Goal: Task Accomplishment & Management: Complete application form

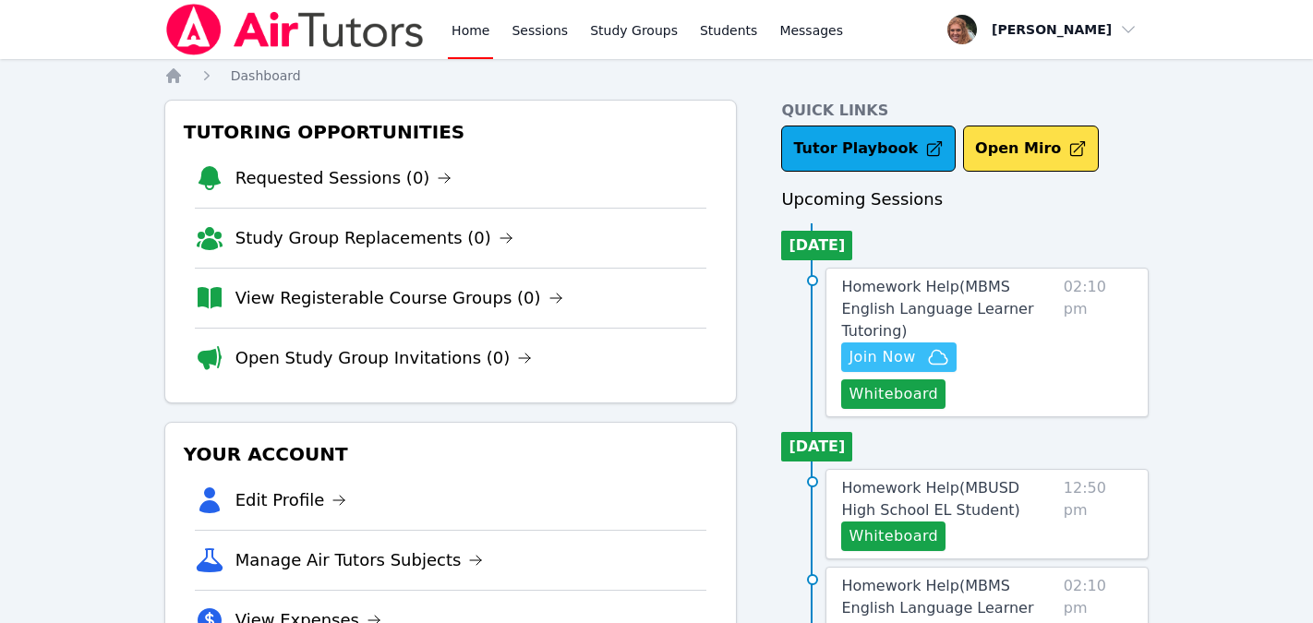
click at [912, 346] on span "Join Now" at bounding box center [882, 357] width 66 height 22
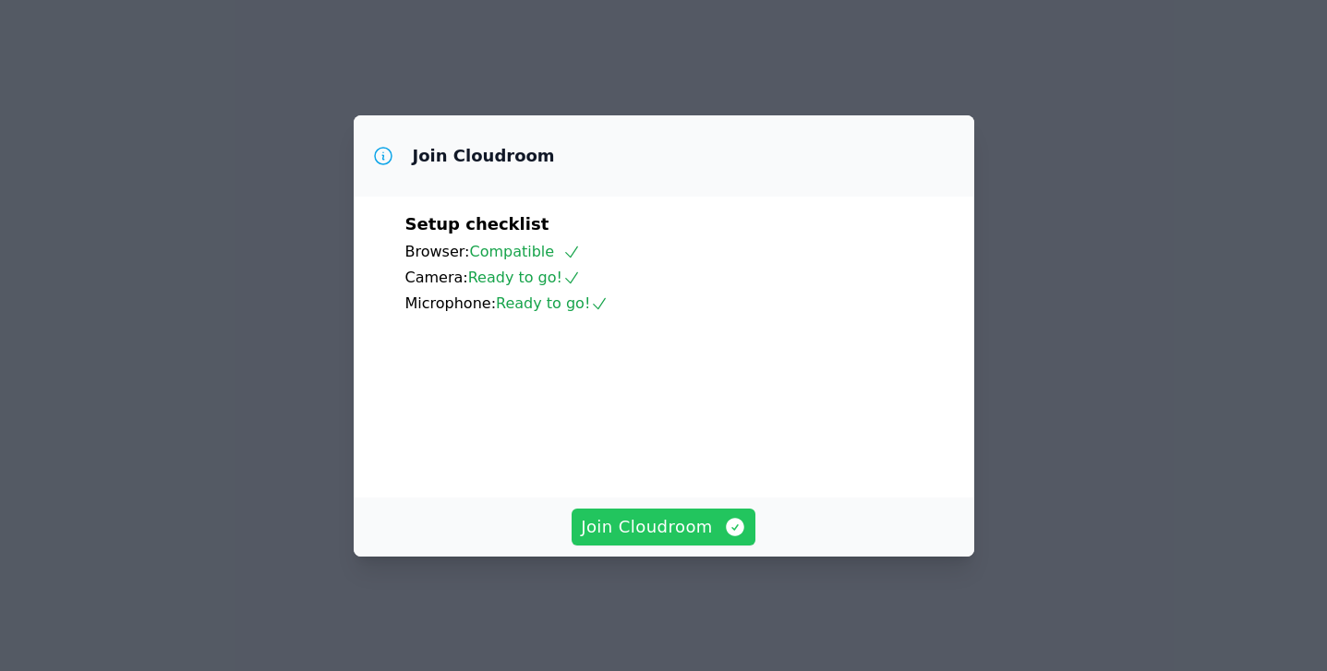
click at [652, 537] on span "Join Cloudroom" at bounding box center [663, 527] width 165 height 26
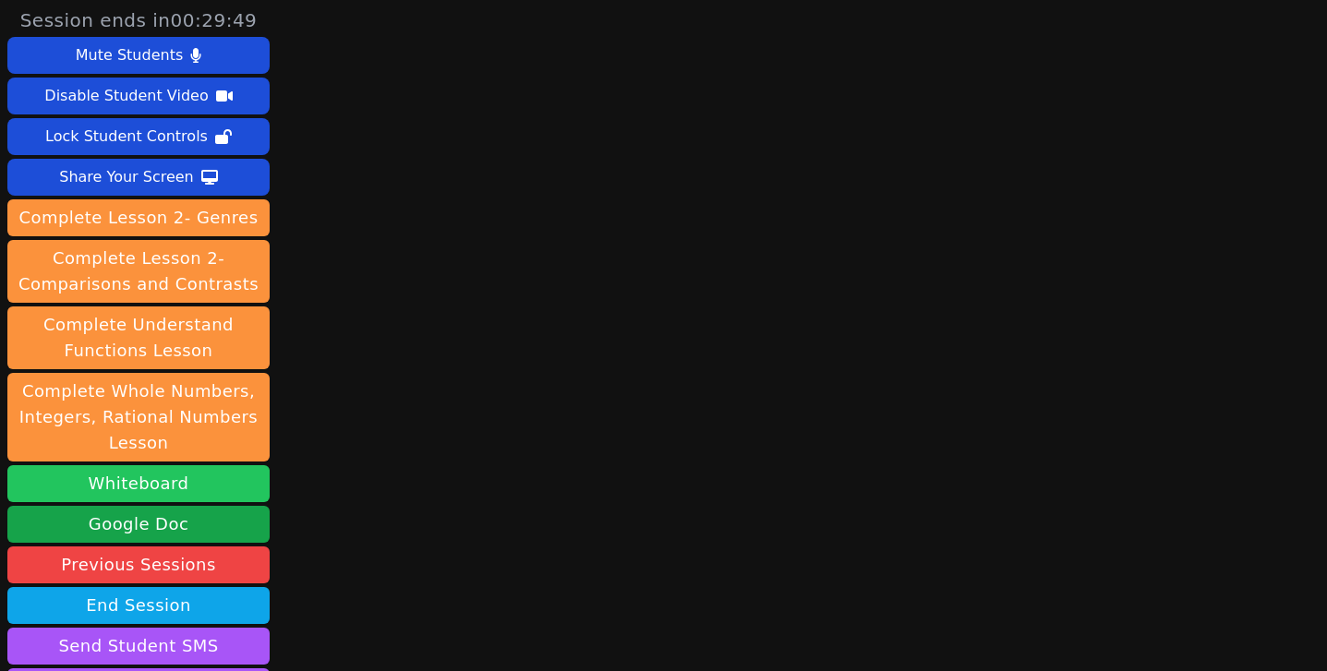
click at [140, 487] on button "Whiteboard" at bounding box center [138, 483] width 262 height 37
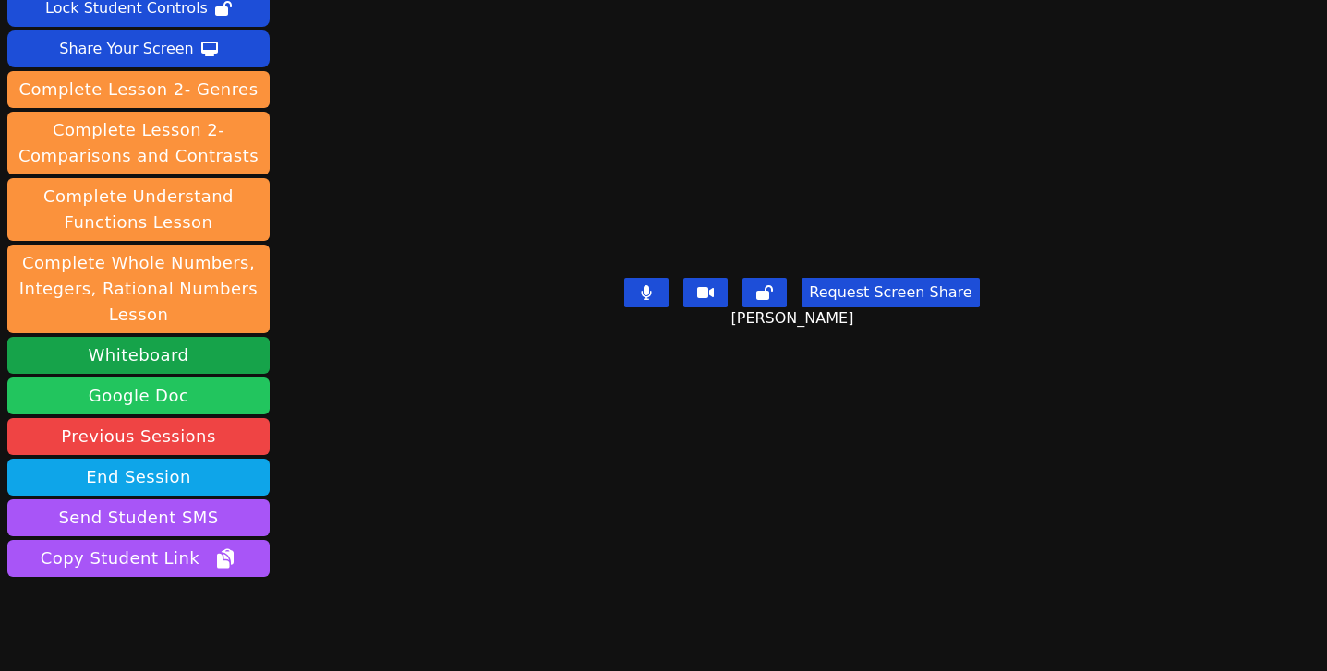
scroll to position [132, 0]
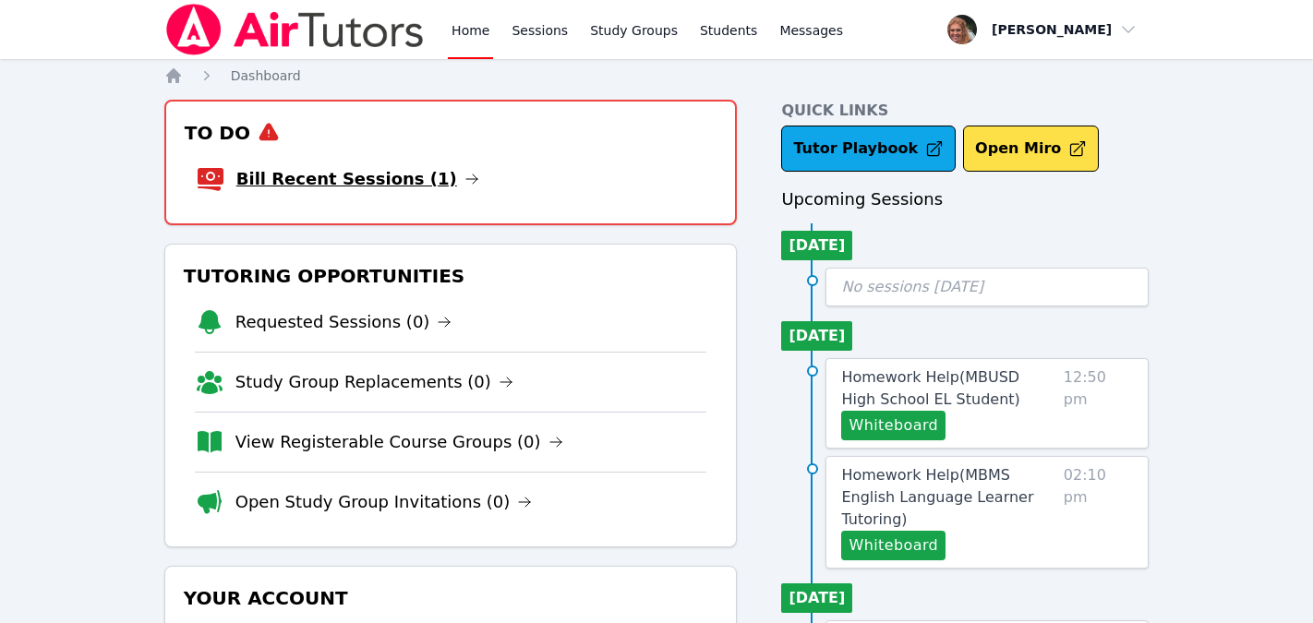
click at [398, 175] on link "Bill Recent Sessions (1)" at bounding box center [357, 179] width 243 height 26
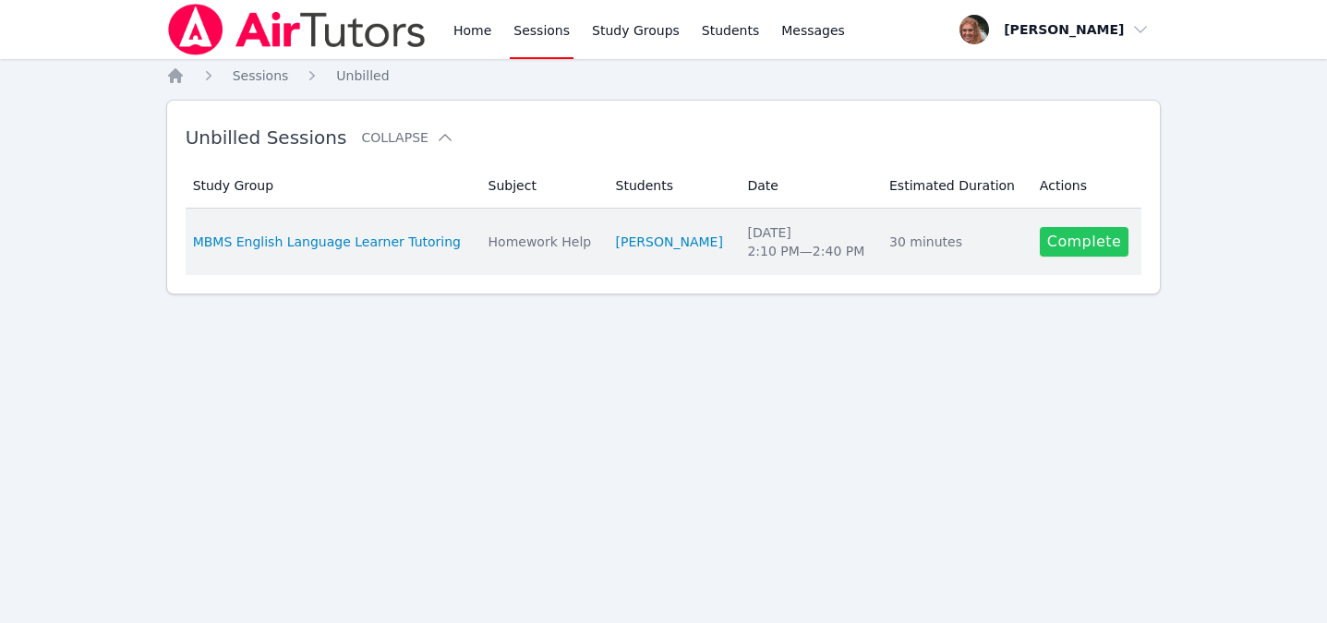
click at [1051, 238] on link "Complete" at bounding box center [1084, 242] width 89 height 30
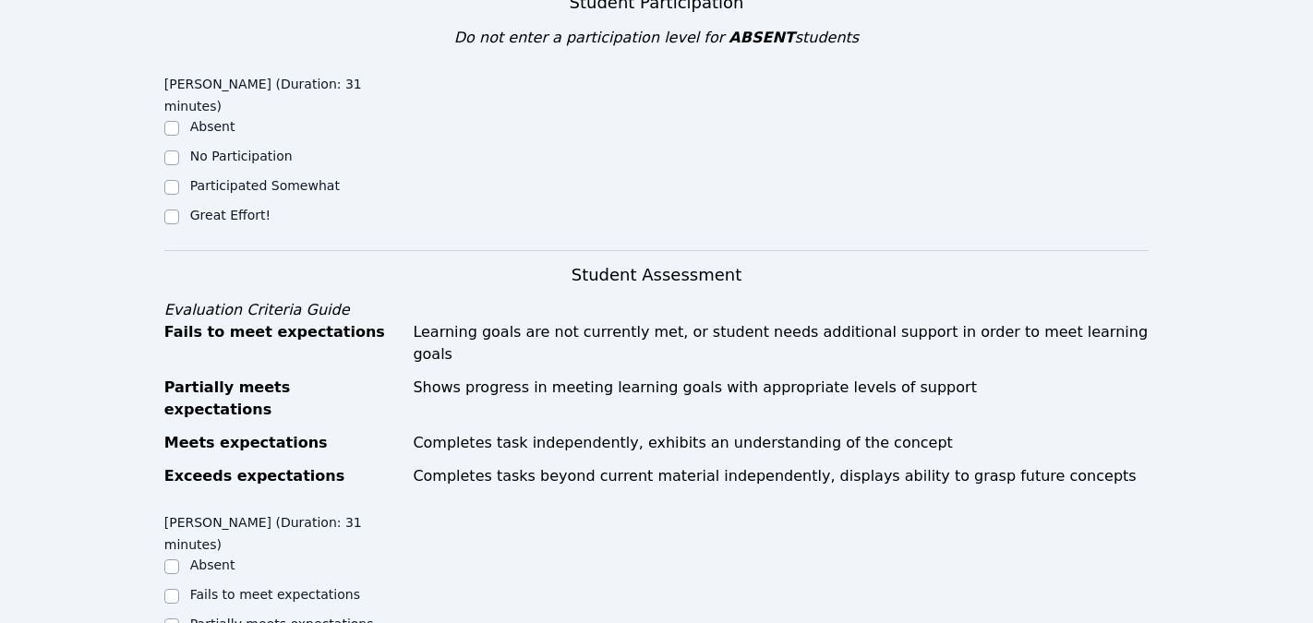
scroll to position [534, 0]
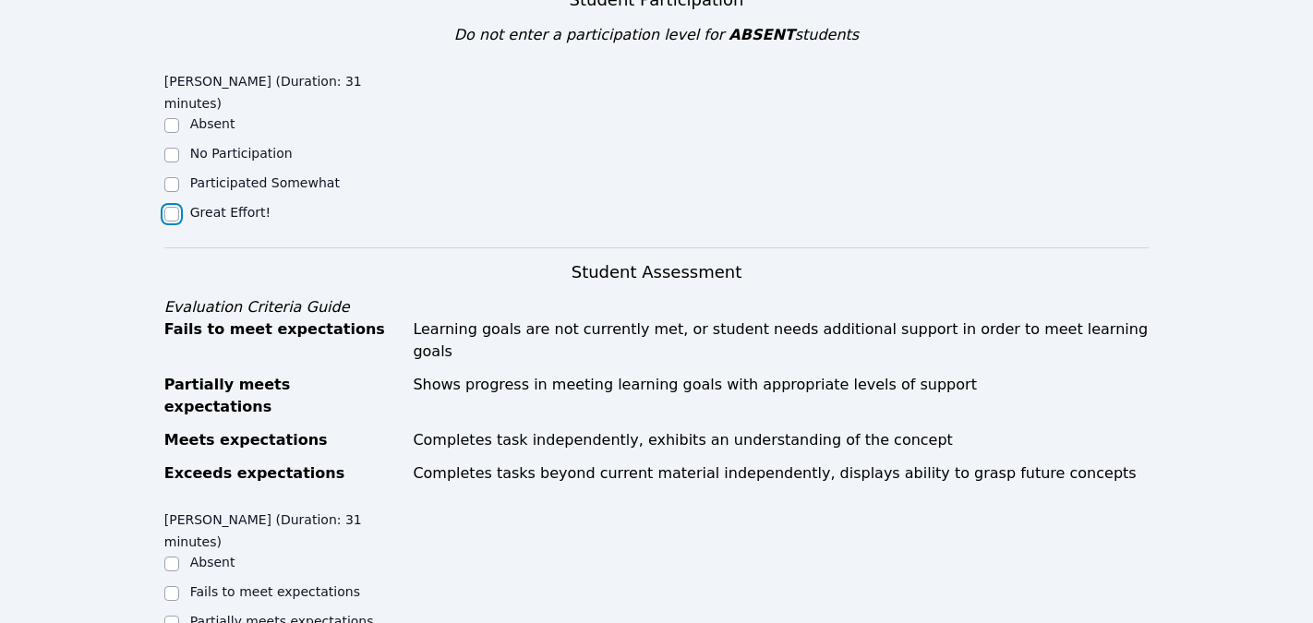
click at [168, 207] on input "Great Effort!" at bounding box center [171, 214] width 15 height 15
checkbox input "true"
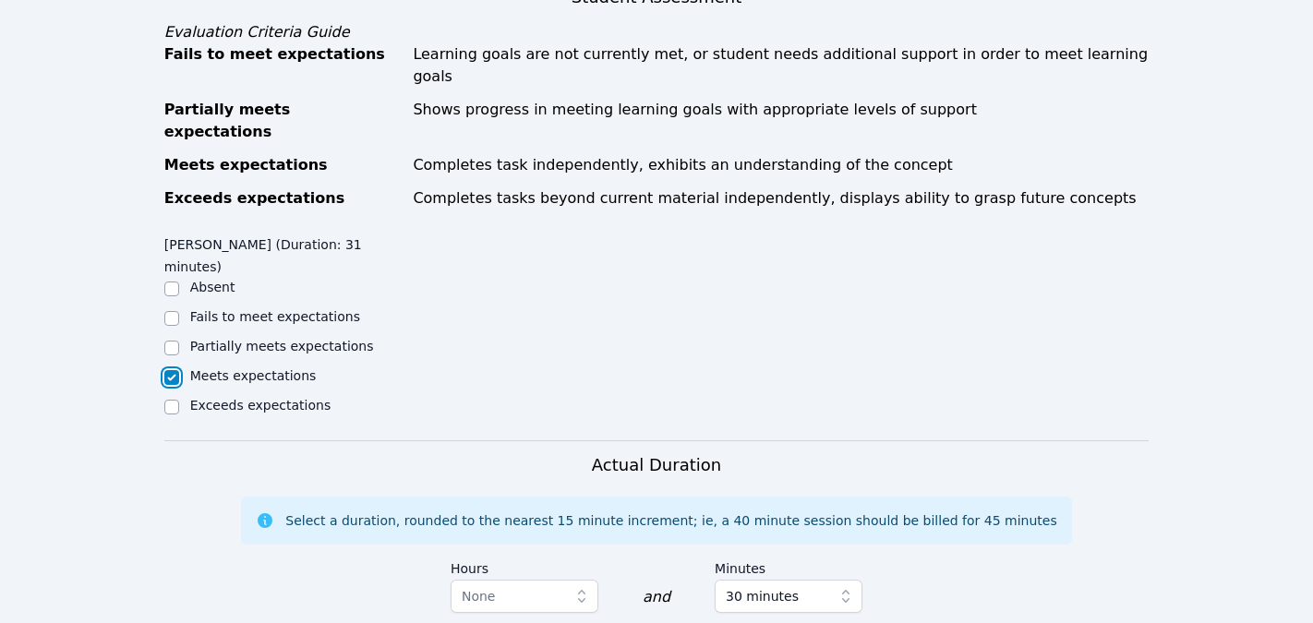
scroll to position [1020, 0]
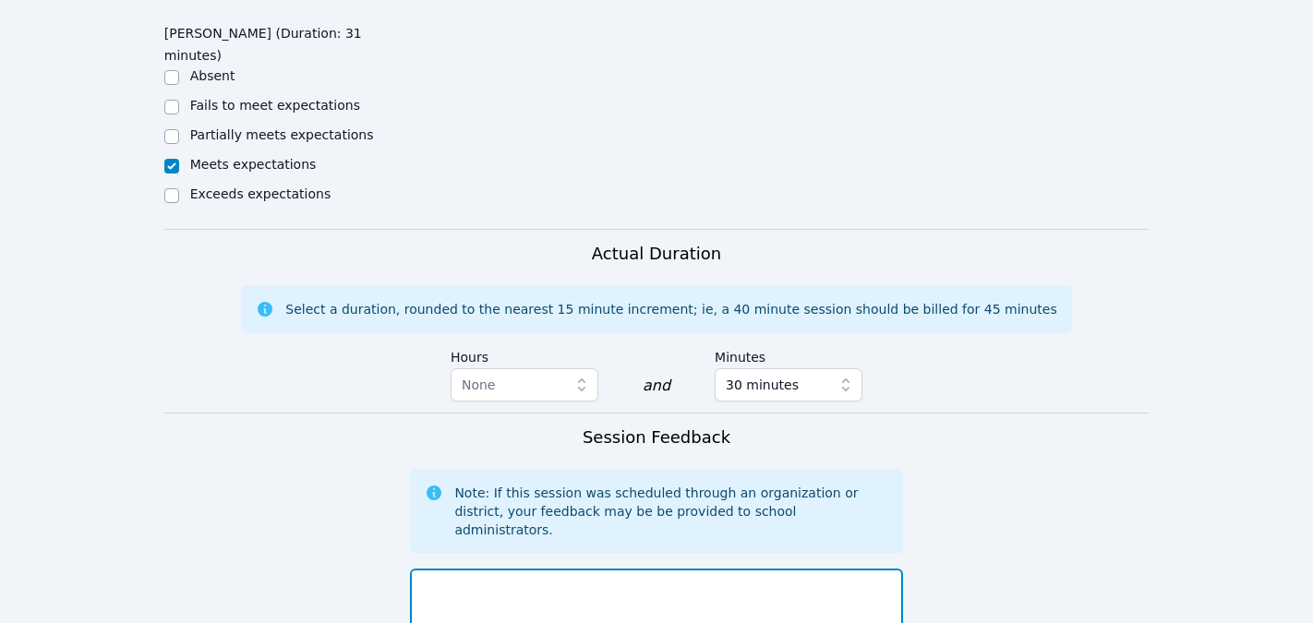
click at [495, 569] on textarea at bounding box center [656, 619] width 492 height 100
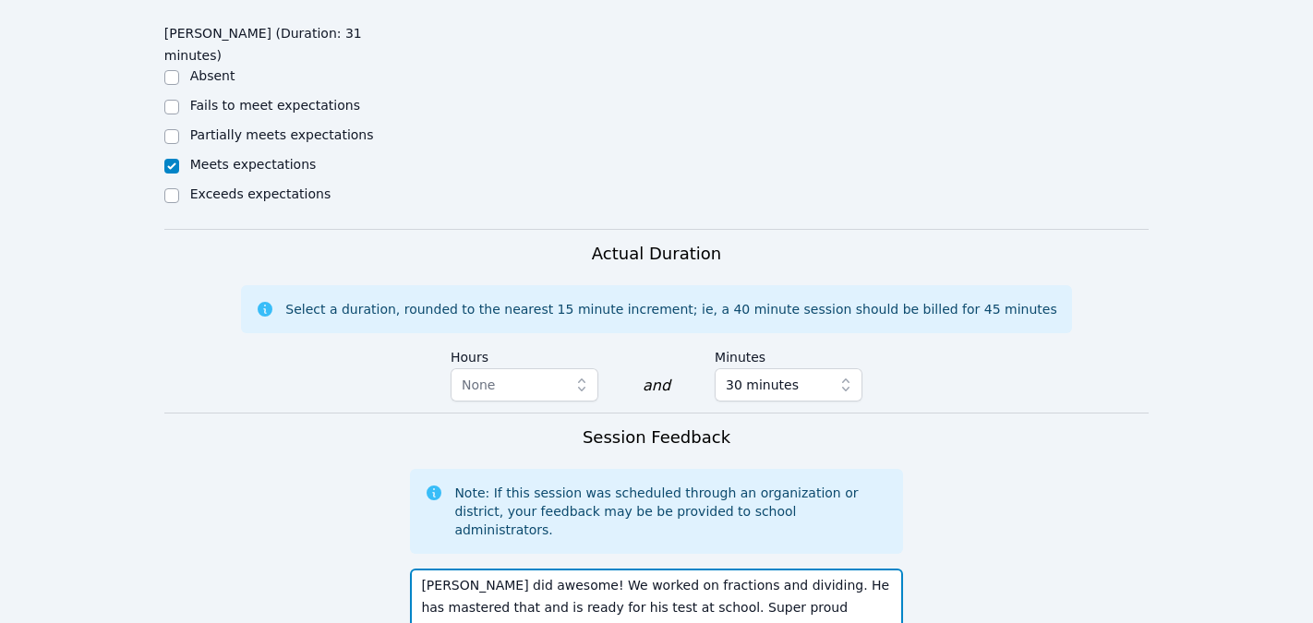
type textarea "Paul did awesome! We worked on fractions and dividing. He has mastered that and…"
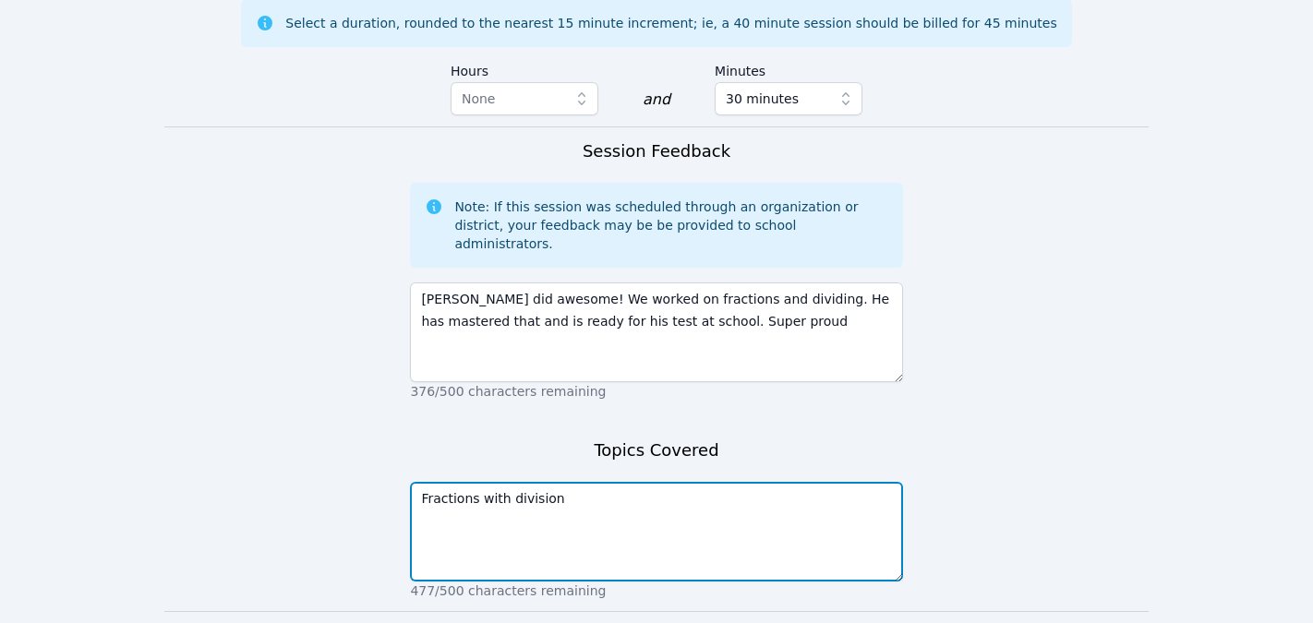
type textarea "Fractions with division"
